Goal: Information Seeking & Learning: Learn about a topic

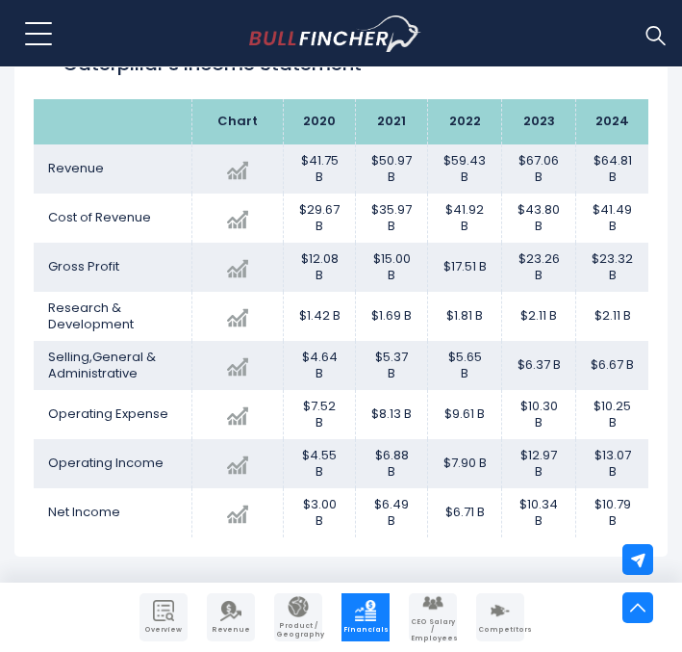
click at [652, 29] on img at bounding box center [655, 34] width 25 height 25
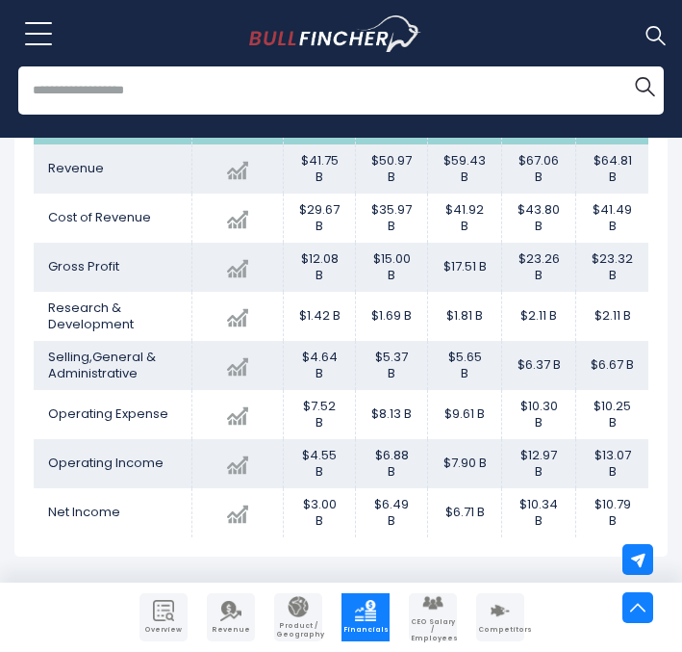
click at [408, 93] on input "search" at bounding box center [341, 90] width 646 height 48
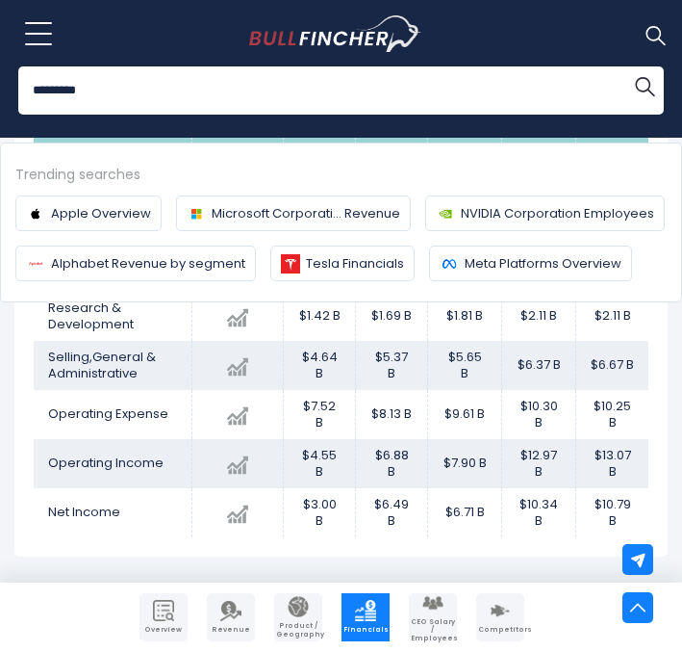
type input "*********"
click at [626, 66] on button "Search" at bounding box center [645, 85] width 38 height 38
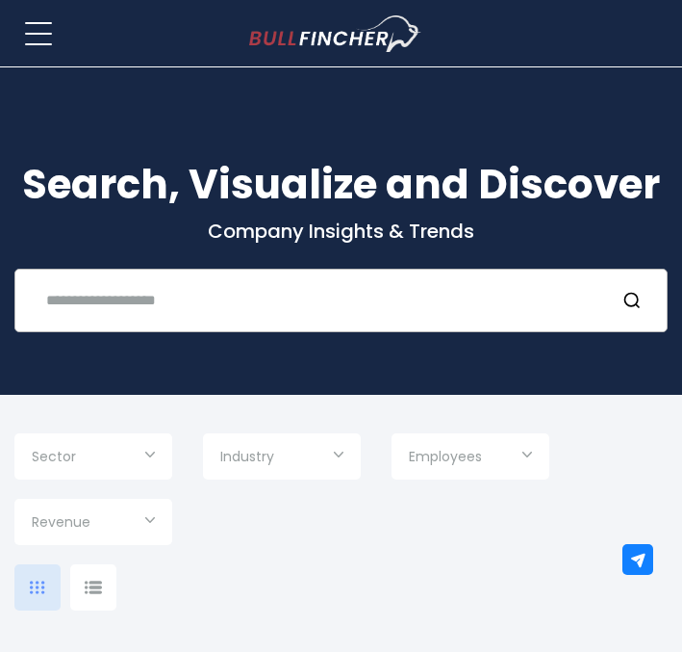
click at [194, 319] on div "Recent searches Trending searches Apple Overview" at bounding box center [340, 301] width 653 height 64
click at [184, 310] on input "text" at bounding box center [317, 300] width 565 height 36
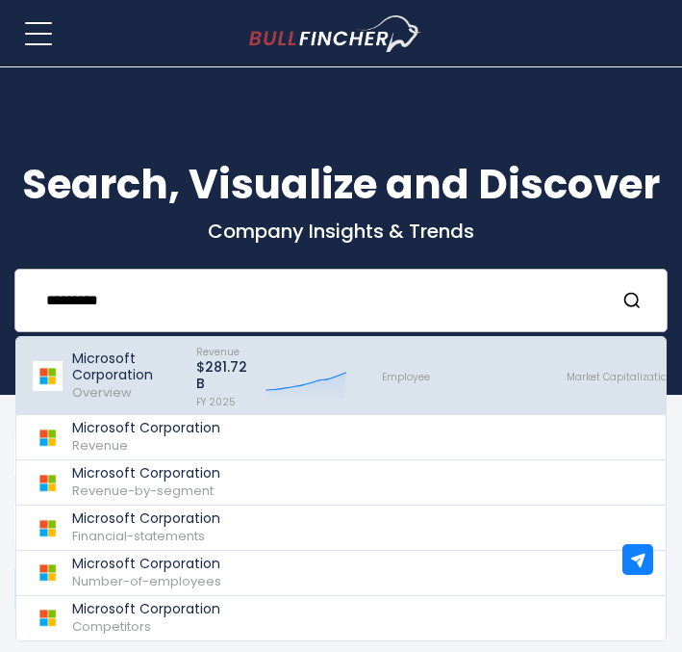
type input "*********"
click at [140, 360] on p "Microsoft Corporation" at bounding box center [125, 366] width 107 height 33
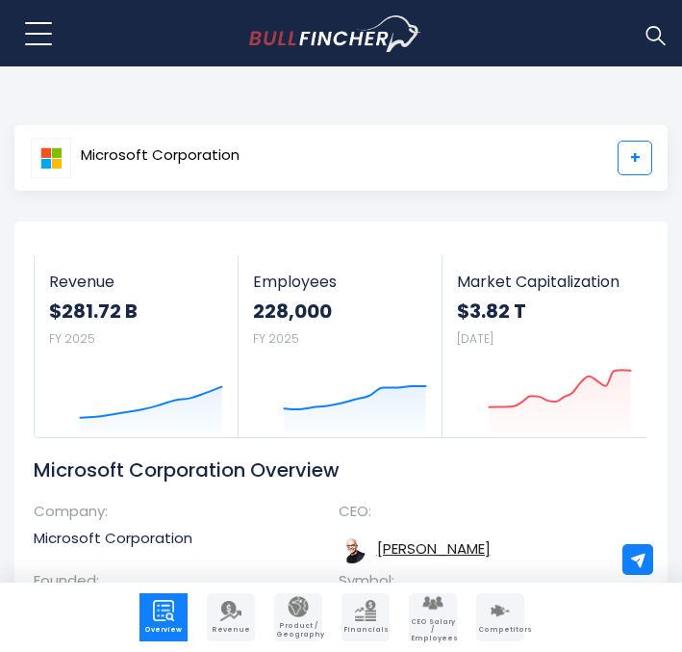
click at [637, 144] on link "+" at bounding box center [635, 158] width 35 height 35
click at [241, 634] on link "Revenue" at bounding box center [231, 617] width 48 height 48
click at [360, 610] on img "Company Financials" at bounding box center [365, 610] width 21 height 21
click at [364, 614] on img "Company Financials" at bounding box center [365, 610] width 21 height 21
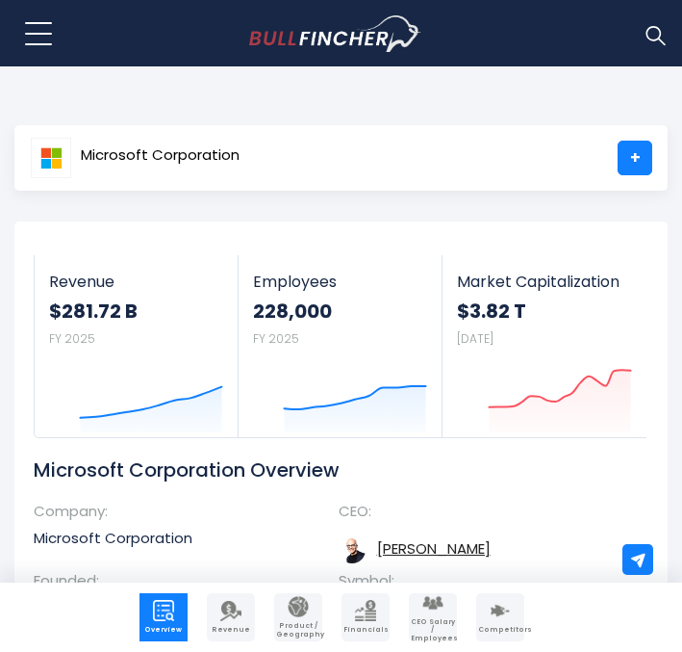
click at [364, 614] on img "Company Financials" at bounding box center [365, 610] width 21 height 21
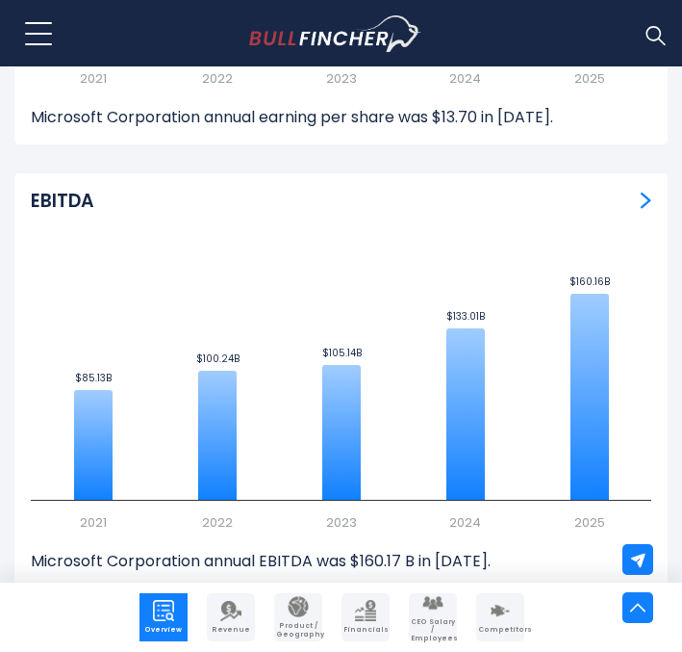
scroll to position [11385, 0]
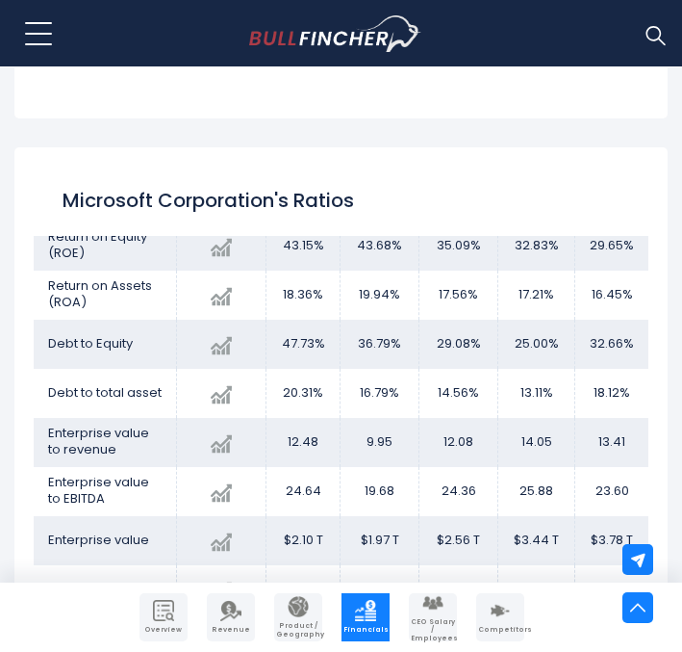
scroll to position [59, 0]
click at [537, 344] on td "25.00%" at bounding box center [537, 344] width 77 height 49
click at [529, 352] on td "25.00%" at bounding box center [537, 344] width 77 height 49
click at [115, 335] on span "Debt to Equity" at bounding box center [90, 344] width 85 height 18
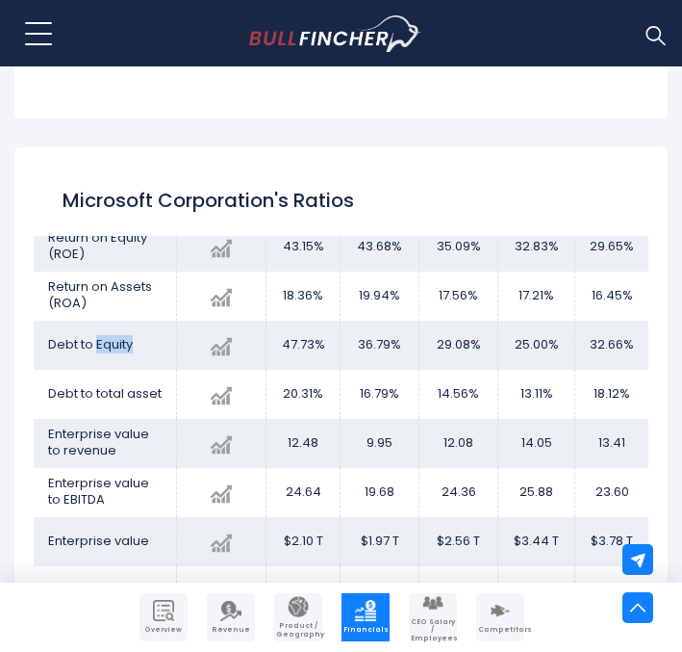
click at [115, 335] on span "Debt to Equity" at bounding box center [90, 344] width 85 height 18
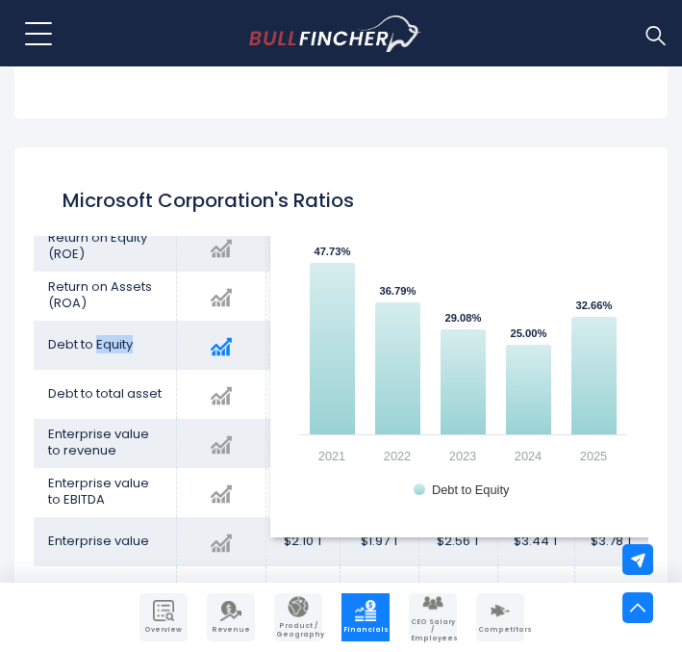
click at [220, 336] on img at bounding box center [221, 346] width 21 height 21
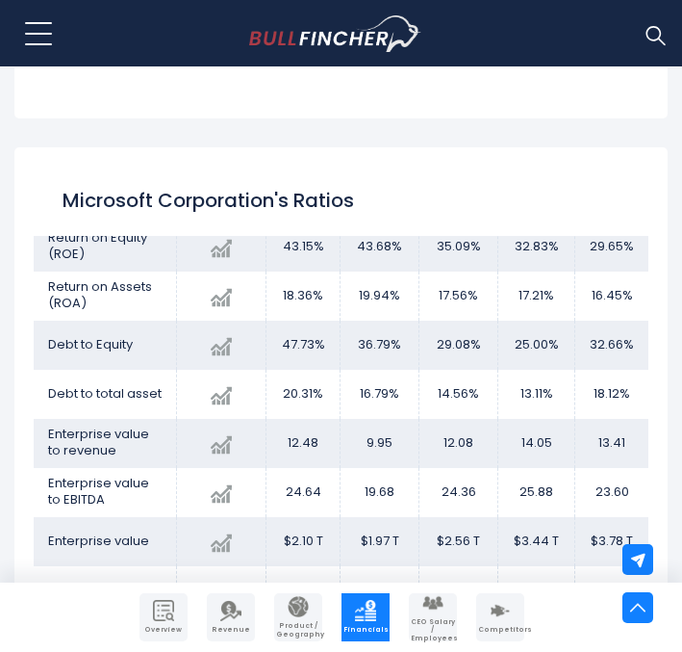
click at [151, 345] on td "Debt to Equity" at bounding box center [105, 344] width 143 height 49
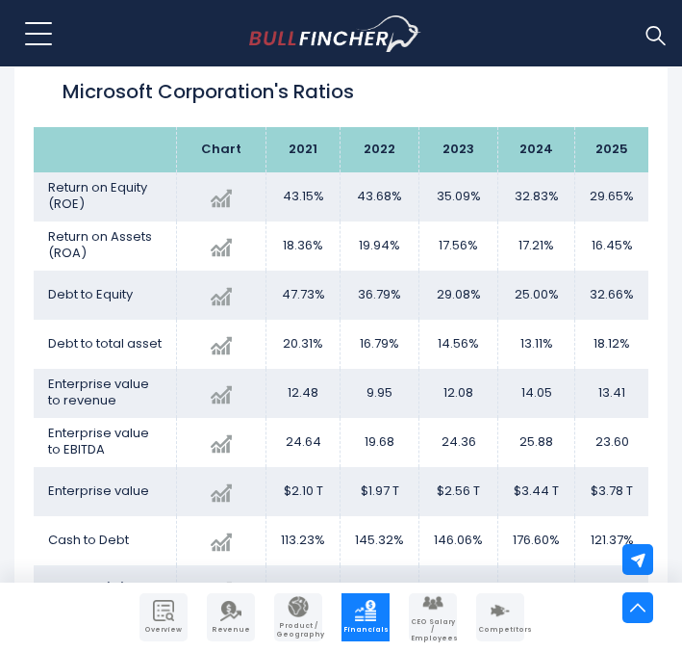
scroll to position [4110, 0]
